Goal: Information Seeking & Learning: Learn about a topic

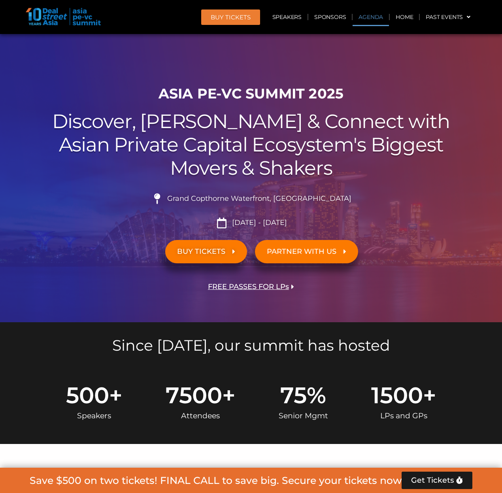
click at [364, 14] on link "Agenda" at bounding box center [371, 17] width 36 height 18
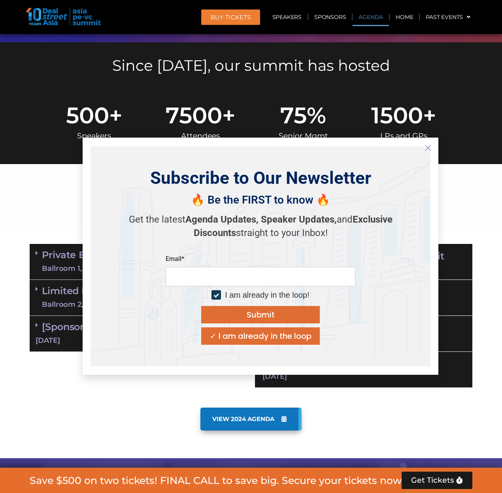
scroll to position [414, 0]
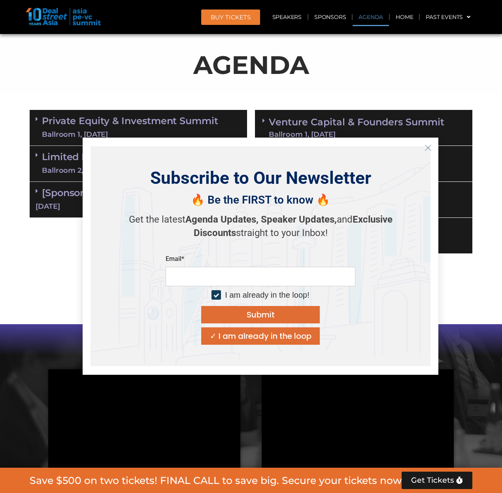
click at [427, 150] on icon "Close" at bounding box center [428, 147] width 7 height 7
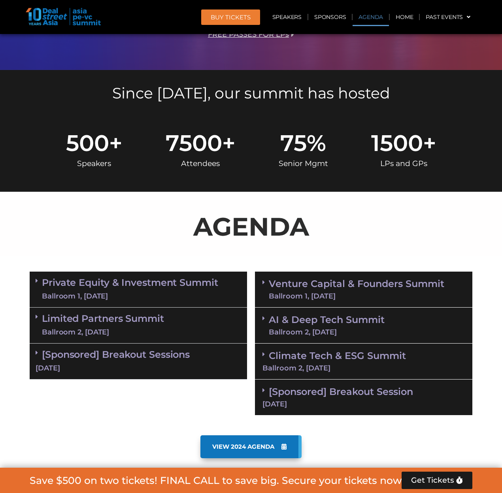
scroll to position [137, 0]
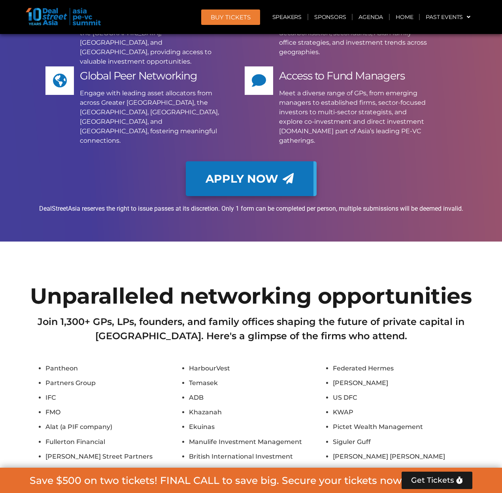
scroll to position [6865, 0]
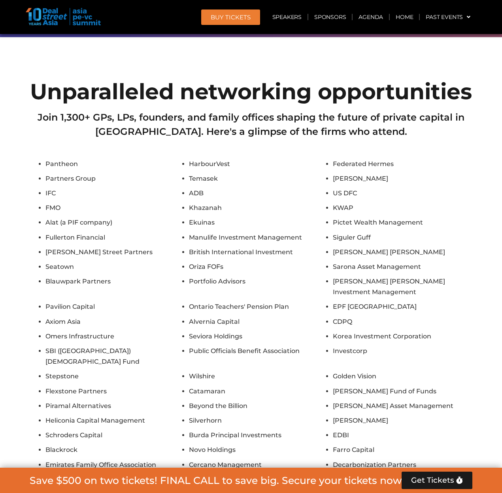
click at [92, 386] on li "Flexstone Partners" at bounding box center [115, 391] width 140 height 11
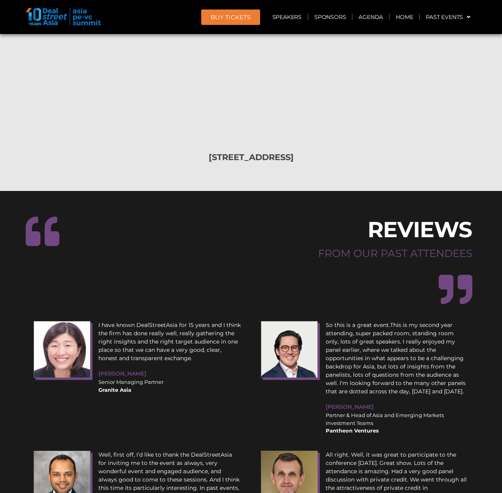
scroll to position [9434, 0]
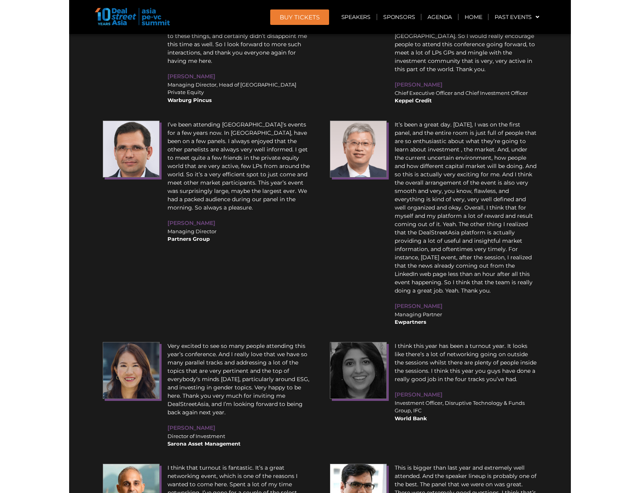
scroll to position [10018, 0]
